Goal: Navigation & Orientation: Go to known website

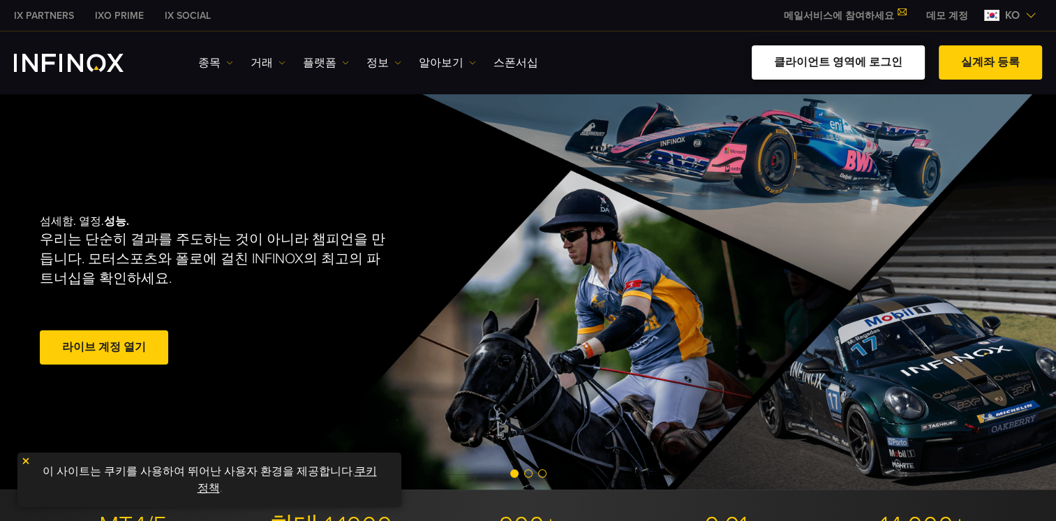
click at [804, 61] on link "클라이언트 영역에 로그인" at bounding box center [838, 62] width 173 height 34
click at [834, 63] on link "클라이언트 영역에 로그인" at bounding box center [838, 62] width 173 height 34
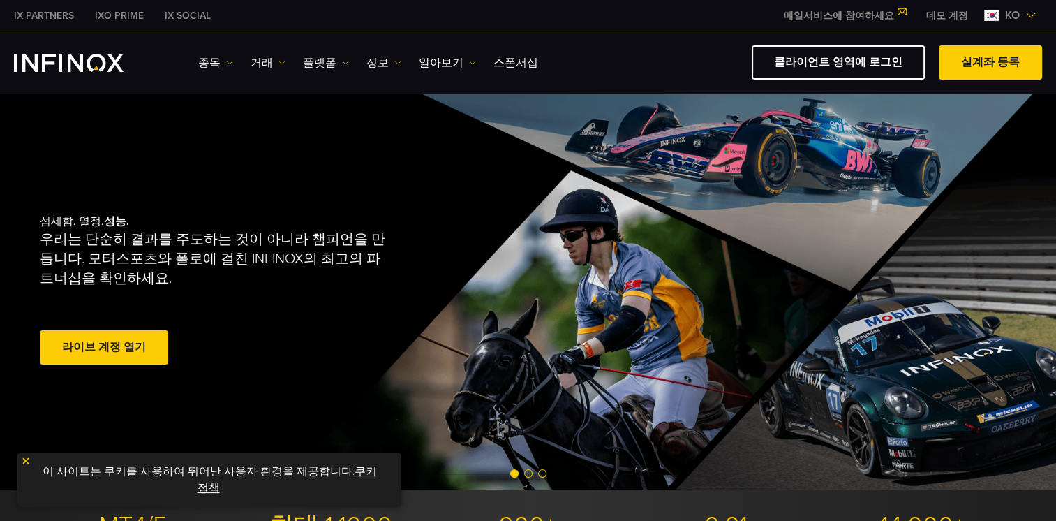
click at [862, 13] on link "메일서비스에 참여하세요" at bounding box center [845, 16] width 142 height 12
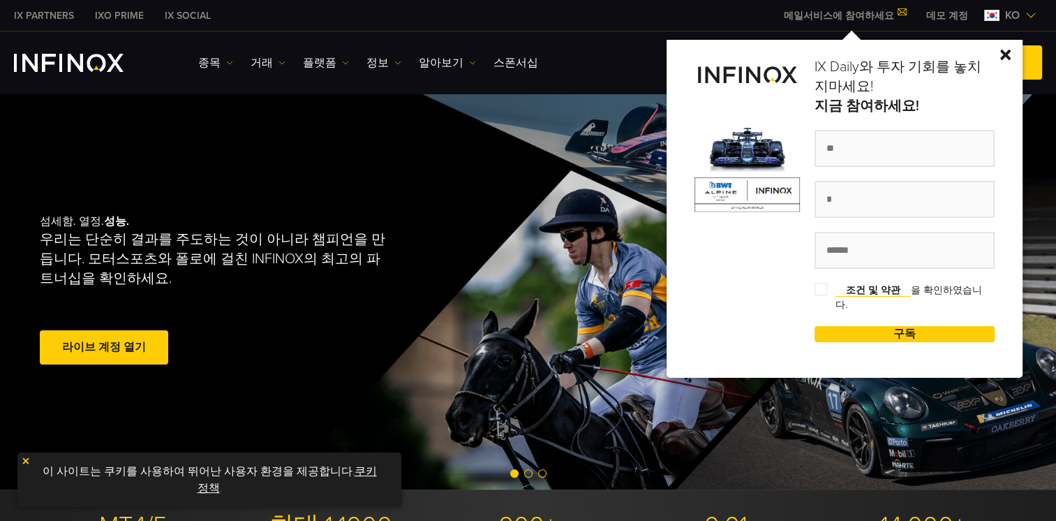
click at [635, 116] on div "섬세함. 열정. 성능. 우리는 단순히 결과를 주도하는 것이 아니라 챔피언을 만듭니다. 모터스포츠와 폴로에 걸친 INFINOX의 최고의 파트너십…" at bounding box center [528, 291] width 1005 height 397
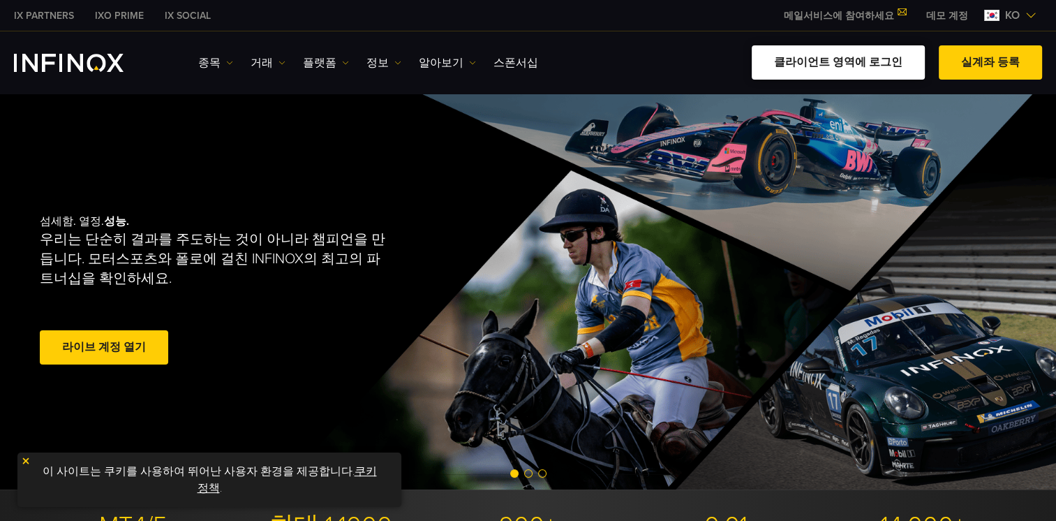
click at [888, 56] on link "클라이언트 영역에 로그인" at bounding box center [838, 62] width 173 height 34
